Goal: Task Accomplishment & Management: Use online tool/utility

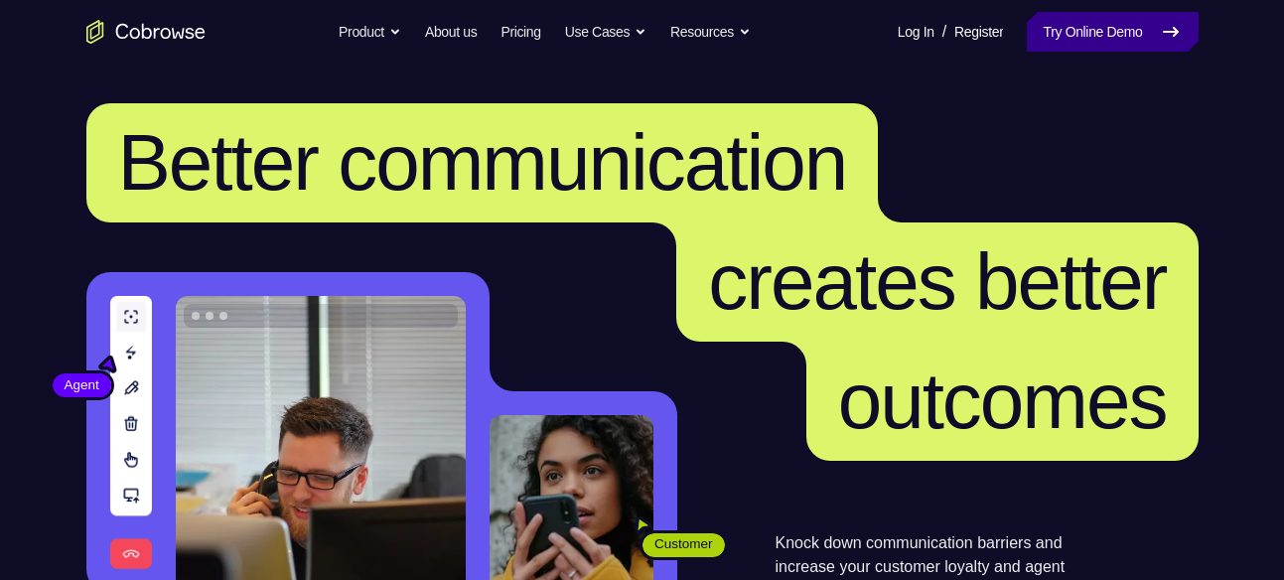
click at [1059, 39] on link "Try Online Demo" at bounding box center [1112, 32] width 171 height 40
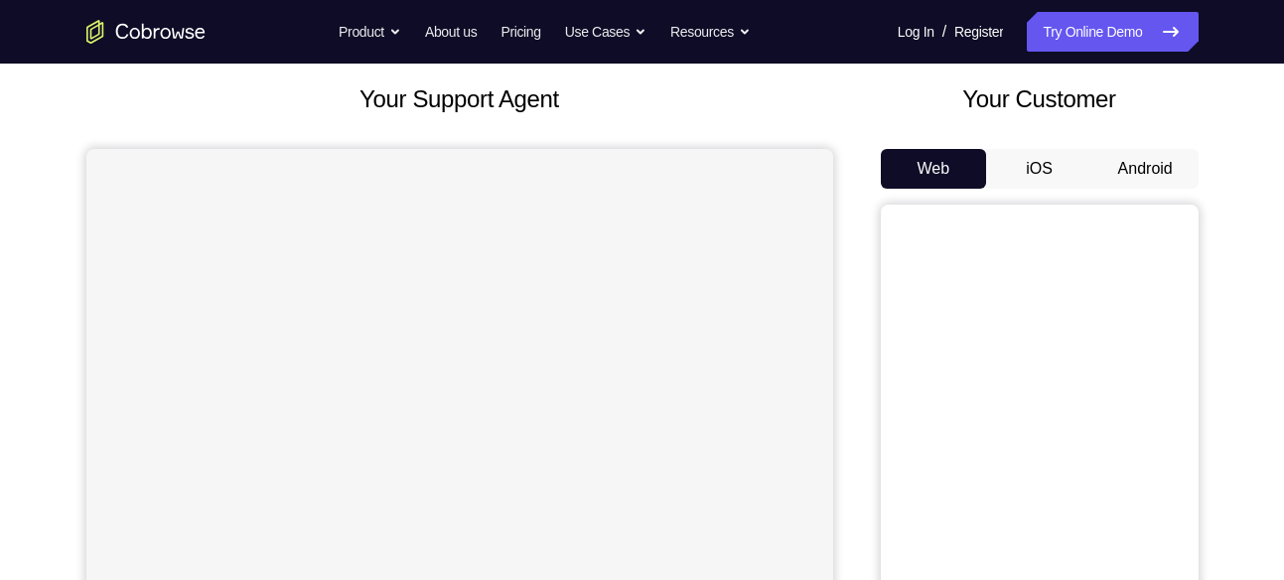
scroll to position [110, 0]
click at [1171, 157] on button "Android" at bounding box center [1145, 168] width 106 height 40
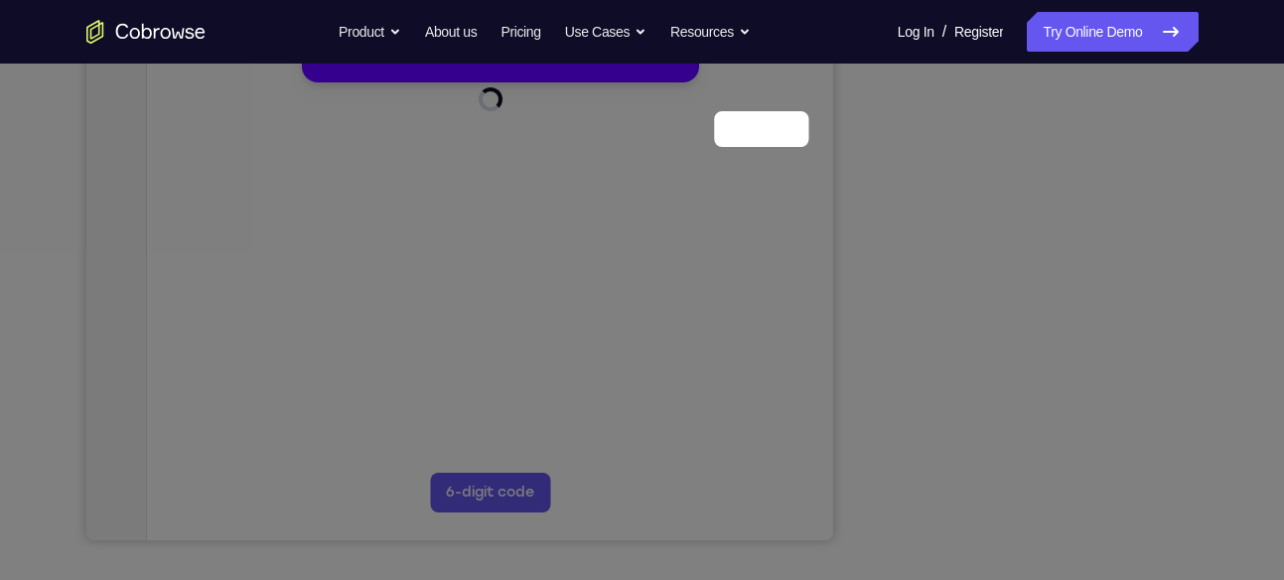
scroll to position [248, 0]
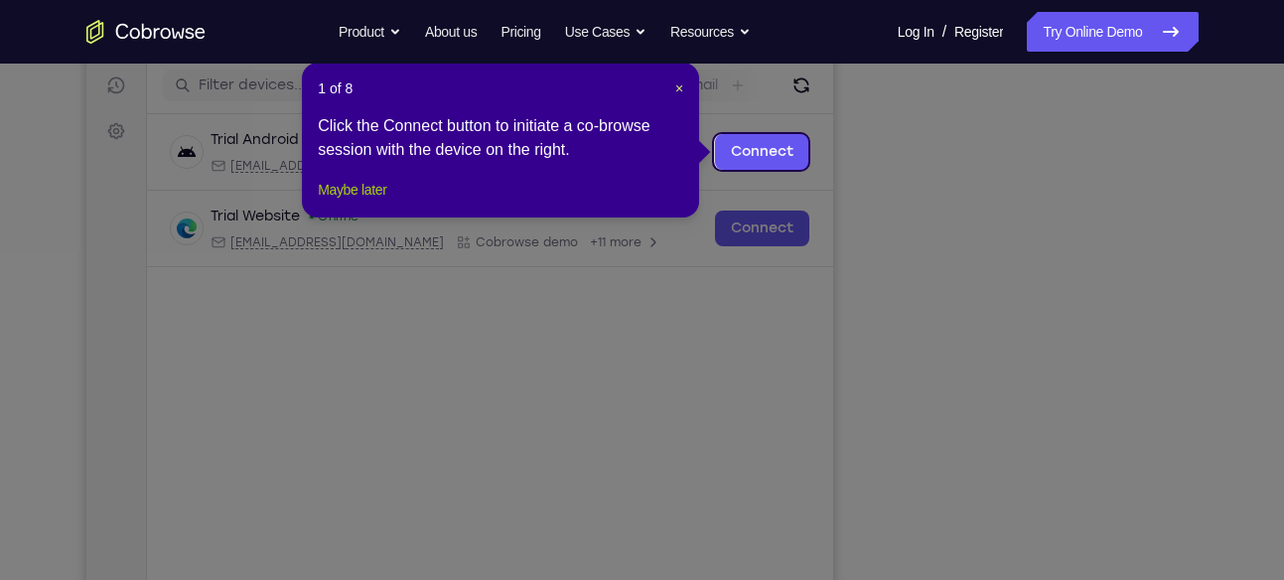
click at [360, 202] on button "Maybe later" at bounding box center [352, 190] width 69 height 24
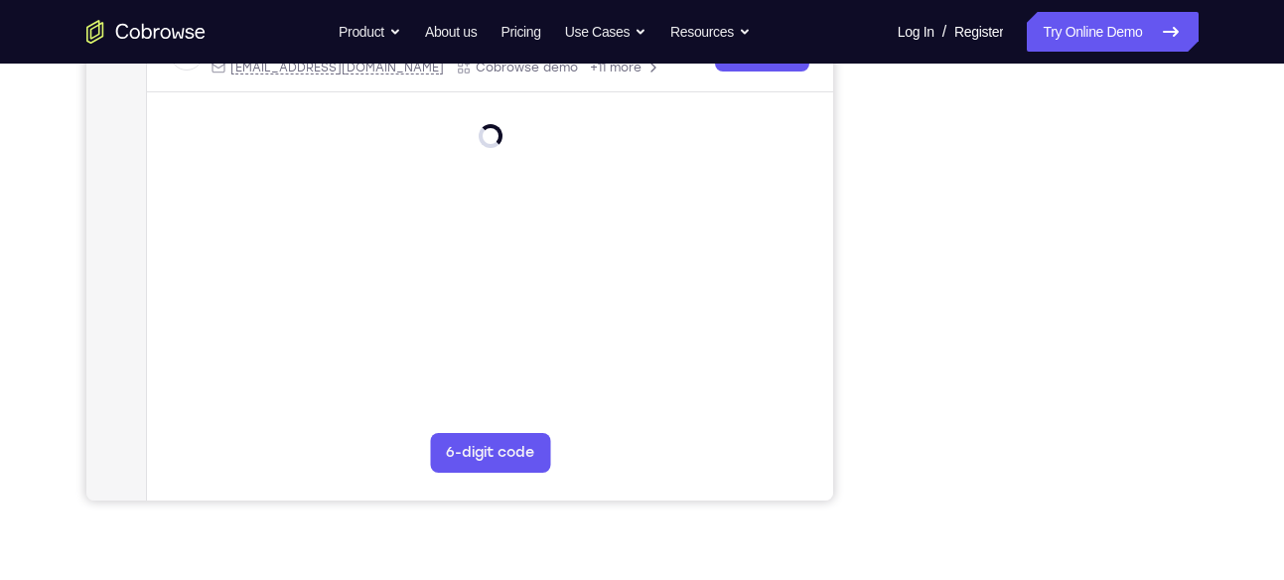
scroll to position [424, 0]
